Goal: Transaction & Acquisition: Download file/media

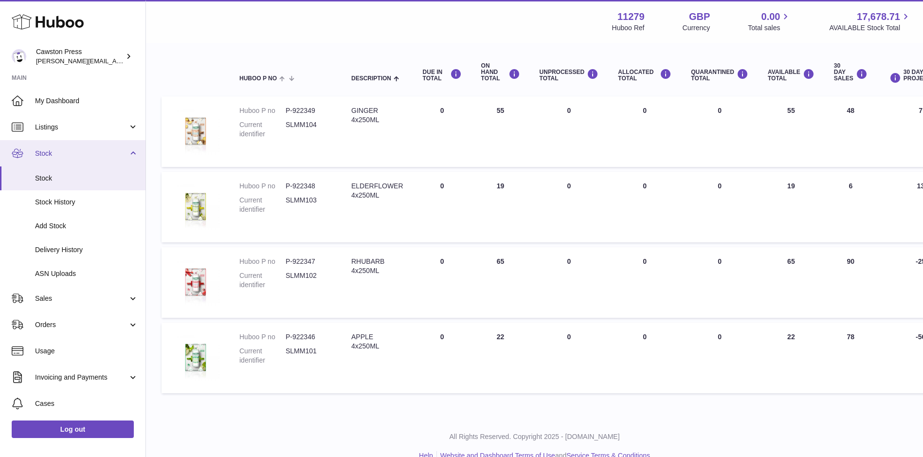
click at [61, 157] on span "Stock" at bounding box center [81, 153] width 93 height 9
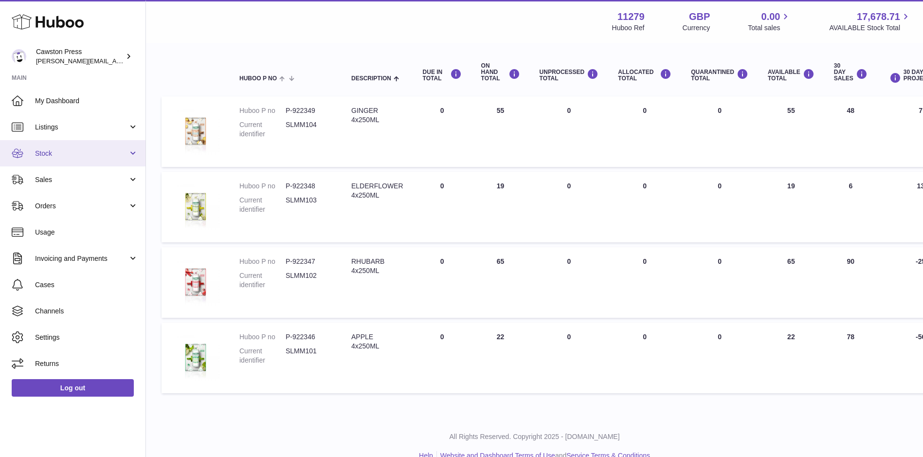
click at [127, 154] on span "Stock" at bounding box center [81, 153] width 93 height 9
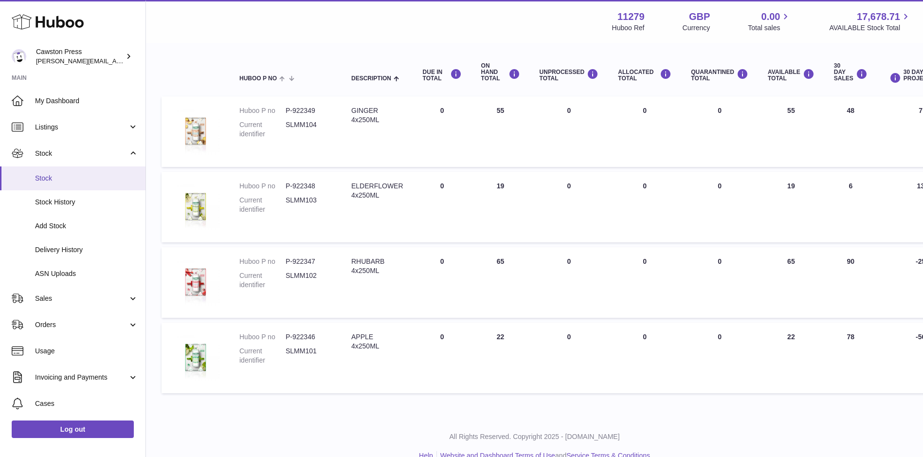
click at [55, 177] on span "Stock" at bounding box center [86, 178] width 103 height 9
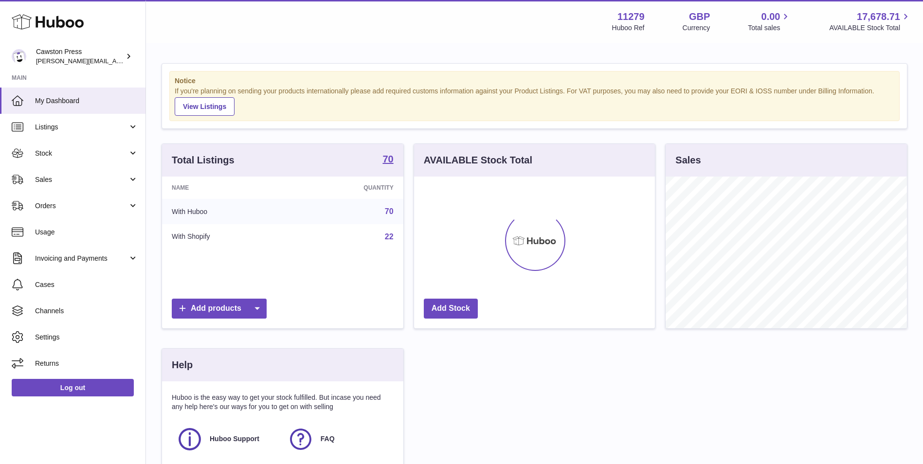
scroll to position [152, 241]
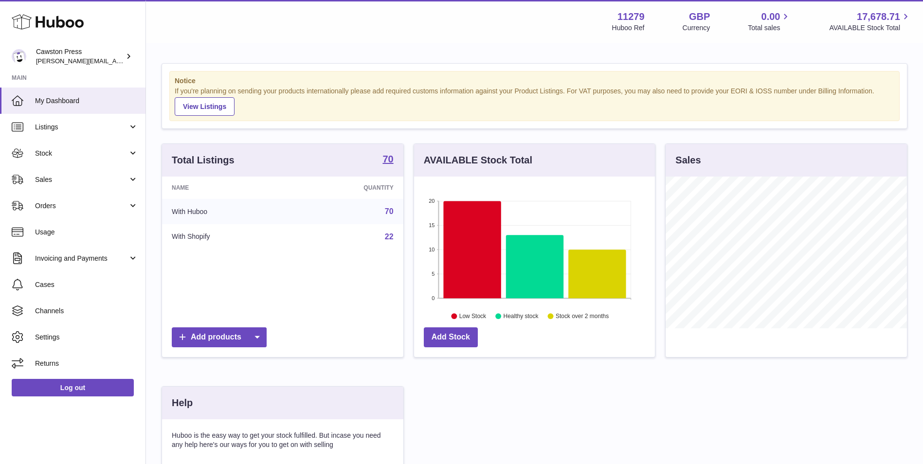
click at [475, 245] on icon at bounding box center [472, 249] width 58 height 97
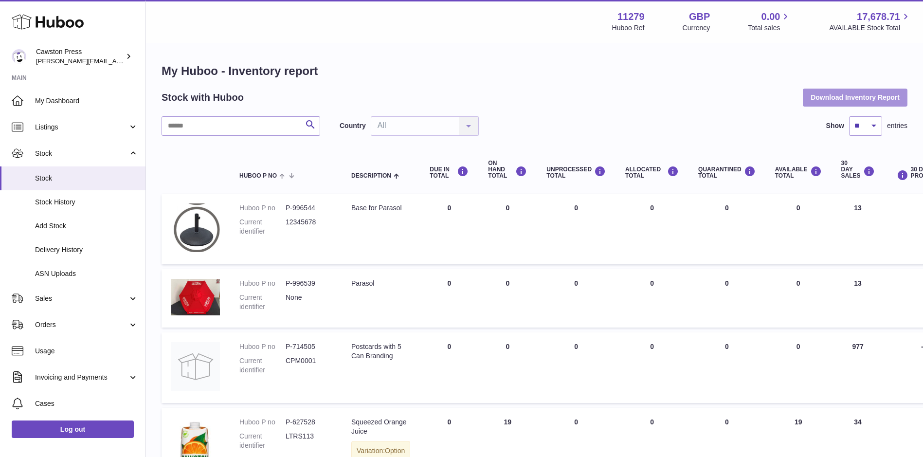
click at [829, 95] on button "Download Inventory Report" at bounding box center [854, 98] width 105 height 18
